Goal: Navigation & Orientation: Find specific page/section

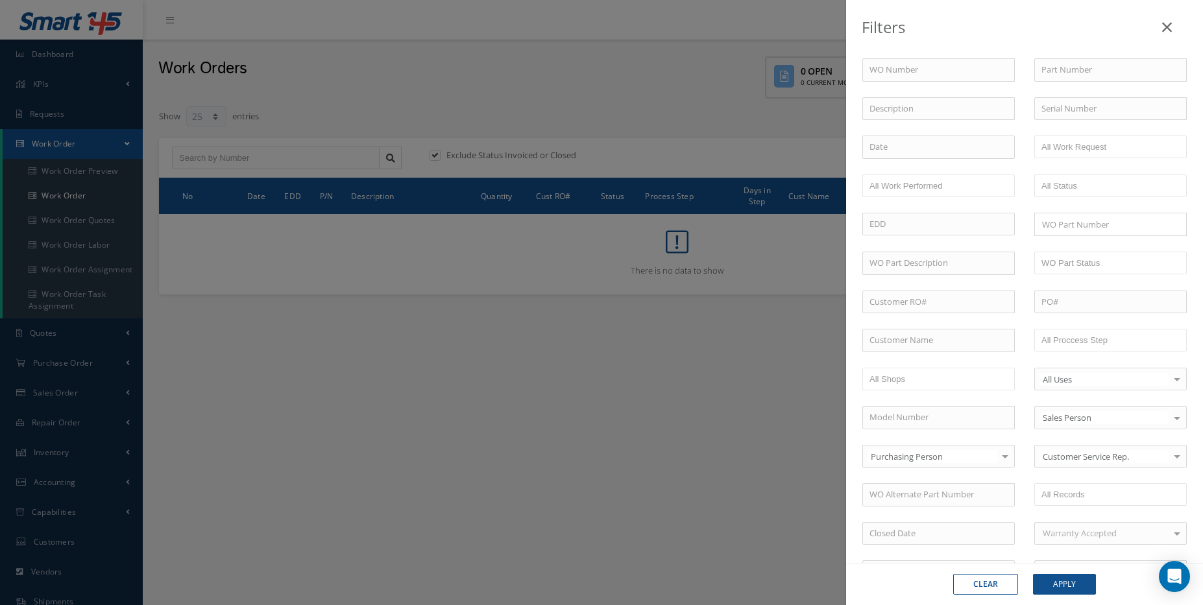
select select "25"
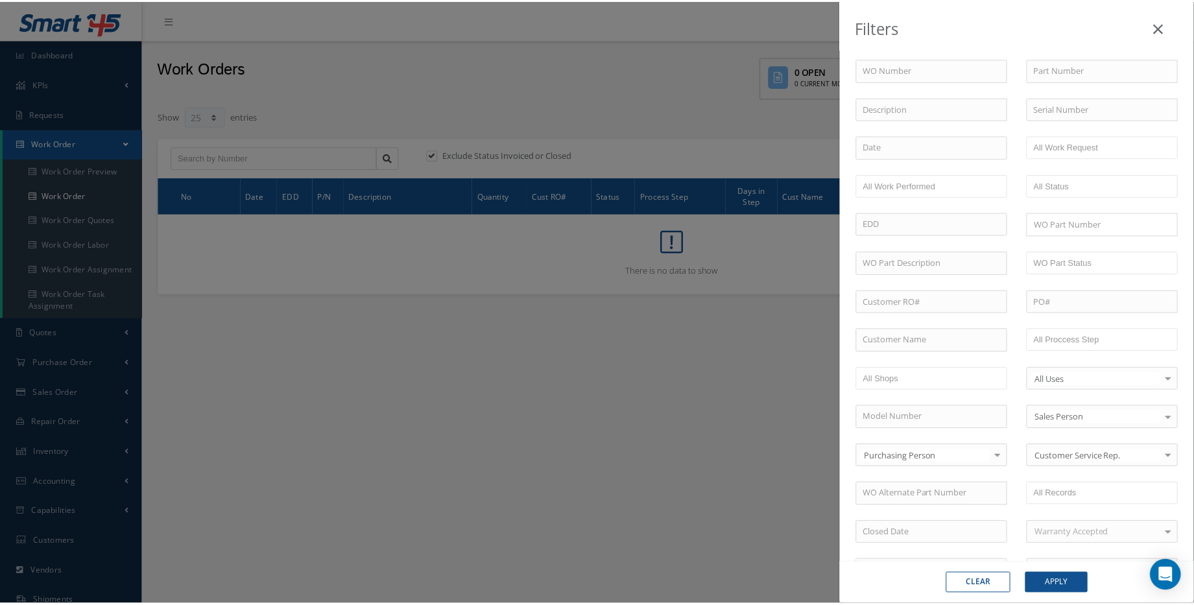
scroll to position [235, 0]
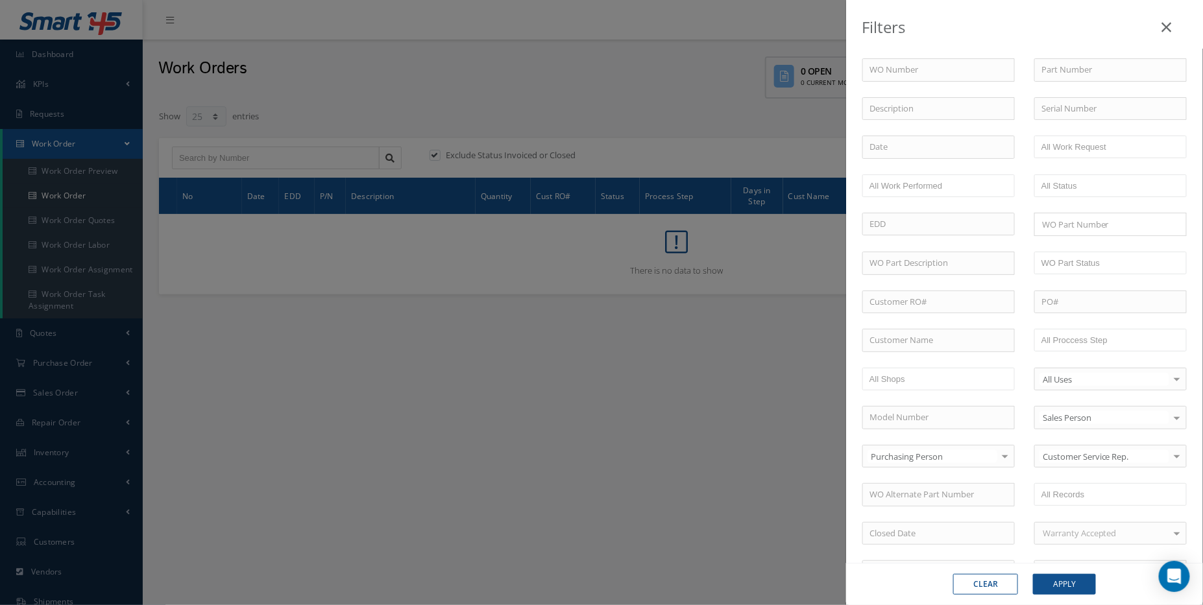
click at [1168, 25] on icon at bounding box center [1167, 27] width 10 height 16
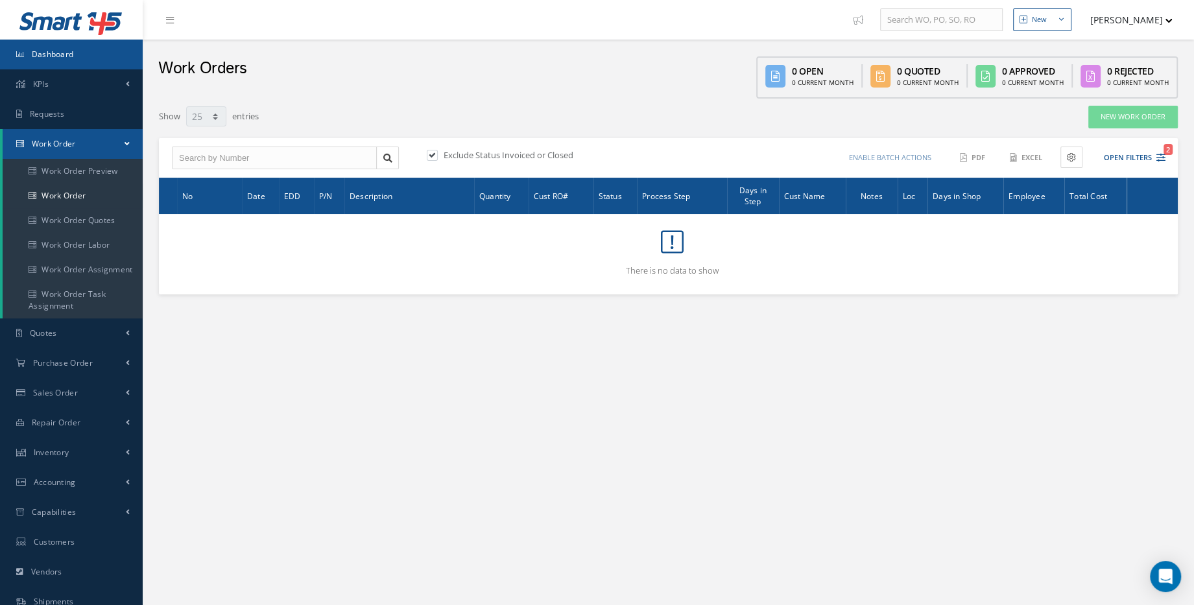
click at [74, 57] on link "Dashboard" at bounding box center [71, 55] width 143 height 30
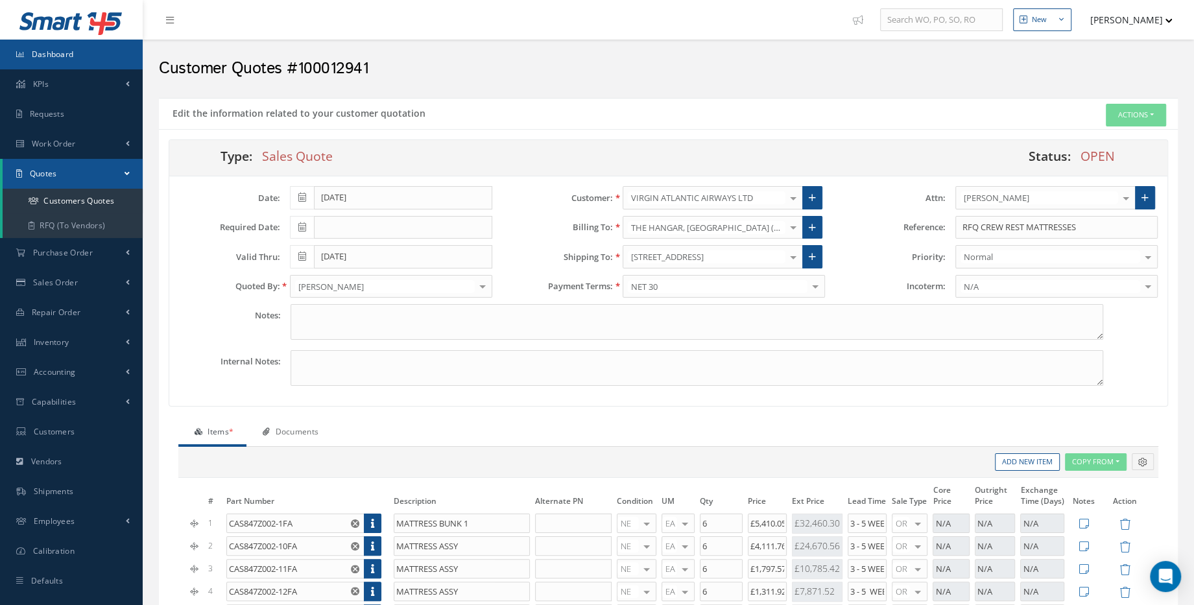
click at [122, 65] on link "Dashboard" at bounding box center [71, 55] width 143 height 30
